Goal: Task Accomplishment & Management: Use online tool/utility

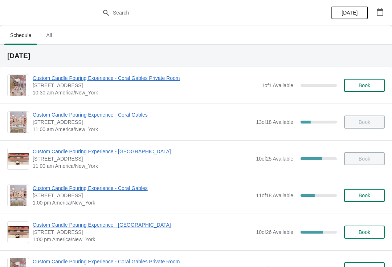
click at [115, 220] on div "Custom Candle Pouring Experience - [GEOGRAPHIC_DATA] [STREET_ADDRESS] 1:00 pm […" at bounding box center [196, 232] width 392 height 37
click at [128, 227] on span "Custom Candle Pouring Experience - [GEOGRAPHIC_DATA]" at bounding box center [143, 224] width 220 height 7
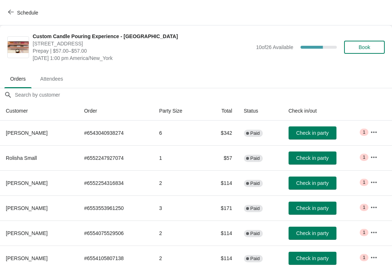
click at [380, 254] on button "button" at bounding box center [374, 257] width 13 height 13
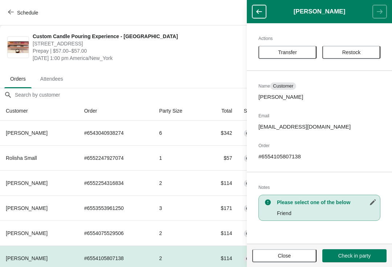
click at [298, 51] on span "Transfer" at bounding box center [287, 52] width 45 height 6
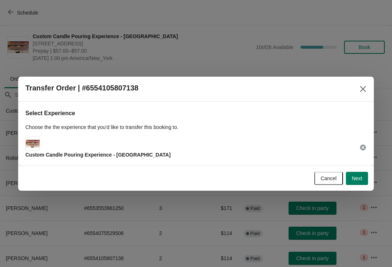
click at [355, 175] on span "Next" at bounding box center [357, 178] width 11 height 6
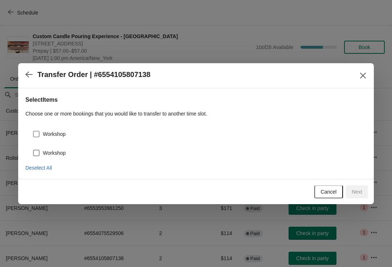
click at [48, 131] on span "Workshop" at bounding box center [54, 133] width 23 height 7
click at [33, 131] on input "Workshop" at bounding box center [33, 131] width 0 height 0
checkbox input "true"
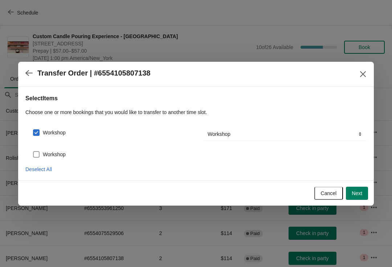
click at [48, 149] on label "Workshop" at bounding box center [49, 154] width 33 height 10
click at [33, 151] on input "Workshop" at bounding box center [33, 151] width 0 height 0
checkbox input "true"
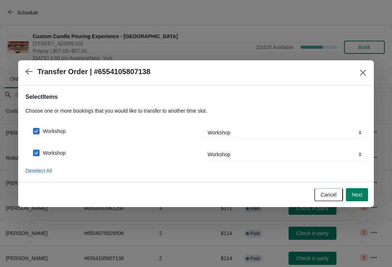
click at [364, 188] on button "Next" at bounding box center [357, 194] width 22 height 13
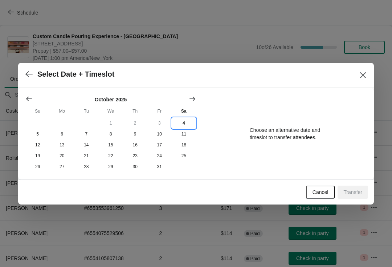
click at [182, 121] on button "4" at bounding box center [184, 123] width 24 height 11
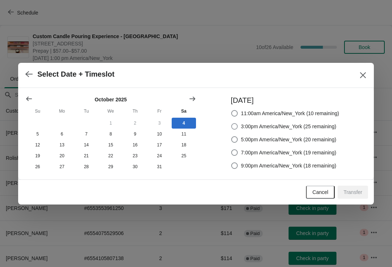
click at [258, 123] on span "3:00pm America/New_York (25 remaining)" at bounding box center [289, 126] width 96 height 7
click at [232, 123] on input "3:00pm America/New_York (25 remaining)" at bounding box center [231, 123] width 0 height 0
radio input "true"
click at [345, 189] on button "Transfer" at bounding box center [353, 192] width 31 height 13
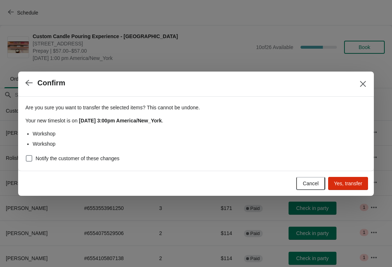
click at [44, 153] on label "Notify the customer of these changes" at bounding box center [72, 158] width 94 height 10
click at [26, 155] on input "Notify the customer of these changes" at bounding box center [26, 155] width 0 height 0
checkbox input "true"
click at [350, 185] on span "Yes, transfer" at bounding box center [348, 184] width 28 height 6
